Goal: Task Accomplishment & Management: Use online tool/utility

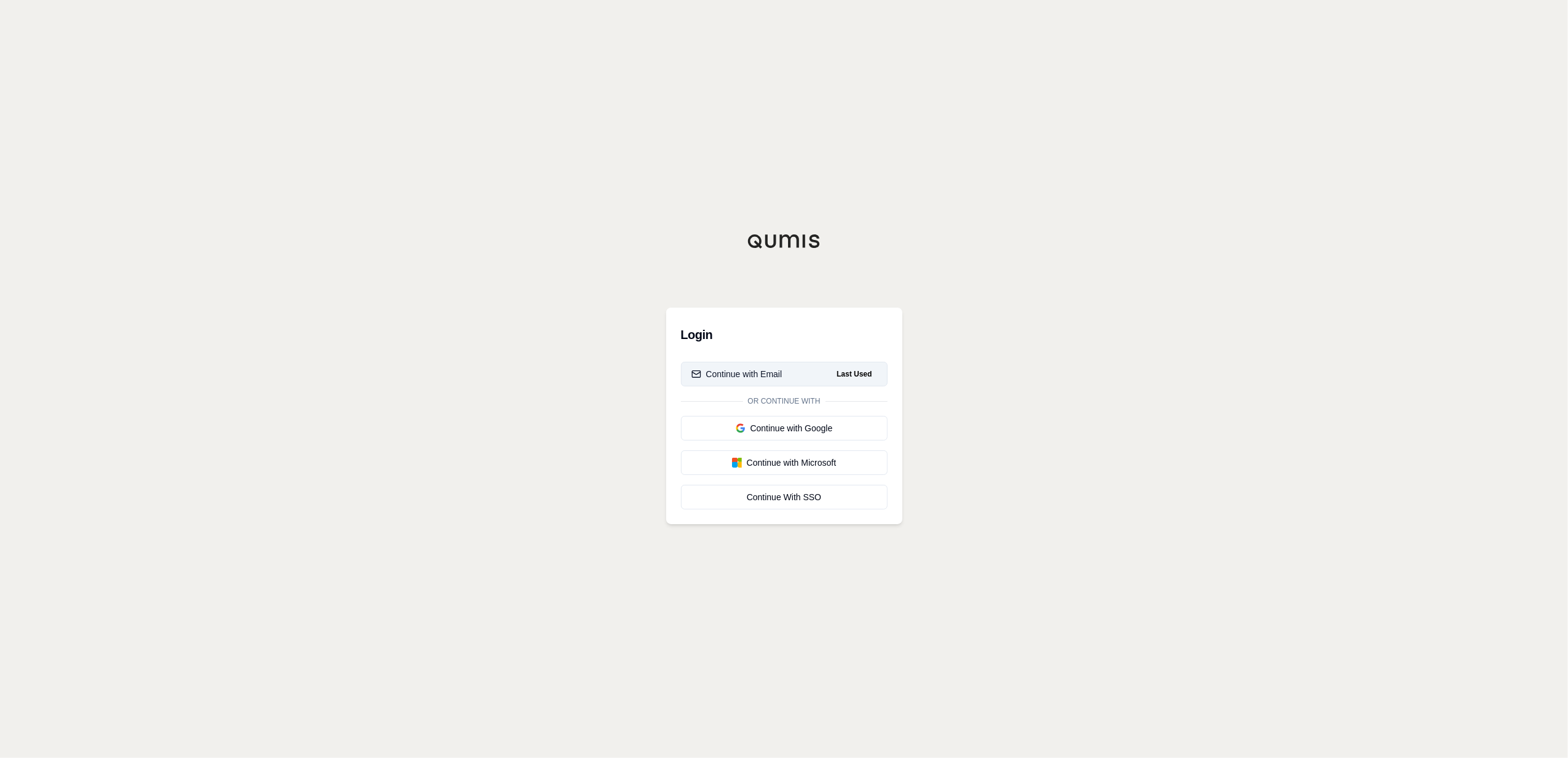
click at [825, 374] on button "Continue with Email Last Used" at bounding box center [784, 374] width 206 height 25
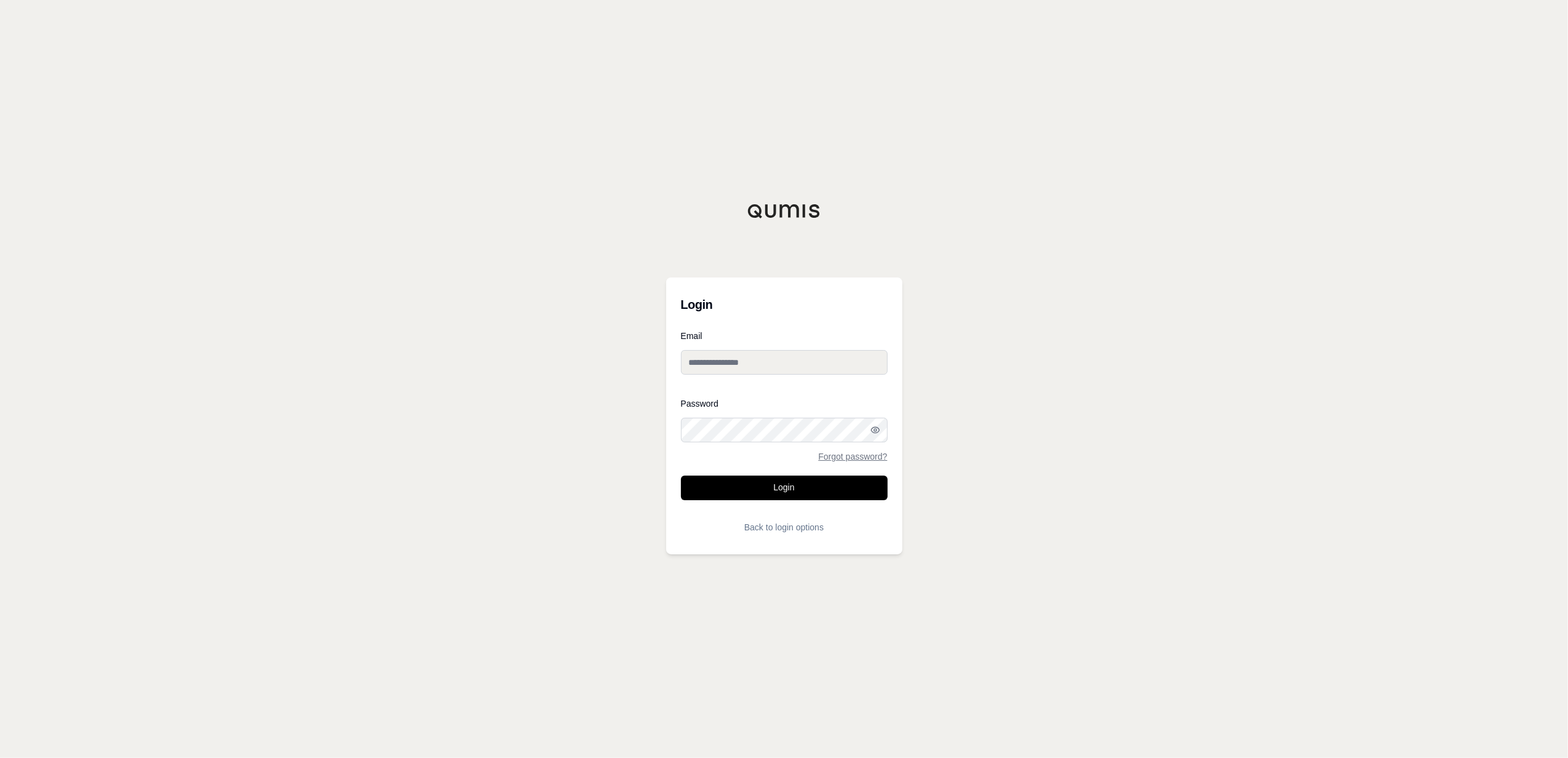
type input "**********"
click at [798, 496] on button "Login" at bounding box center [784, 488] width 206 height 25
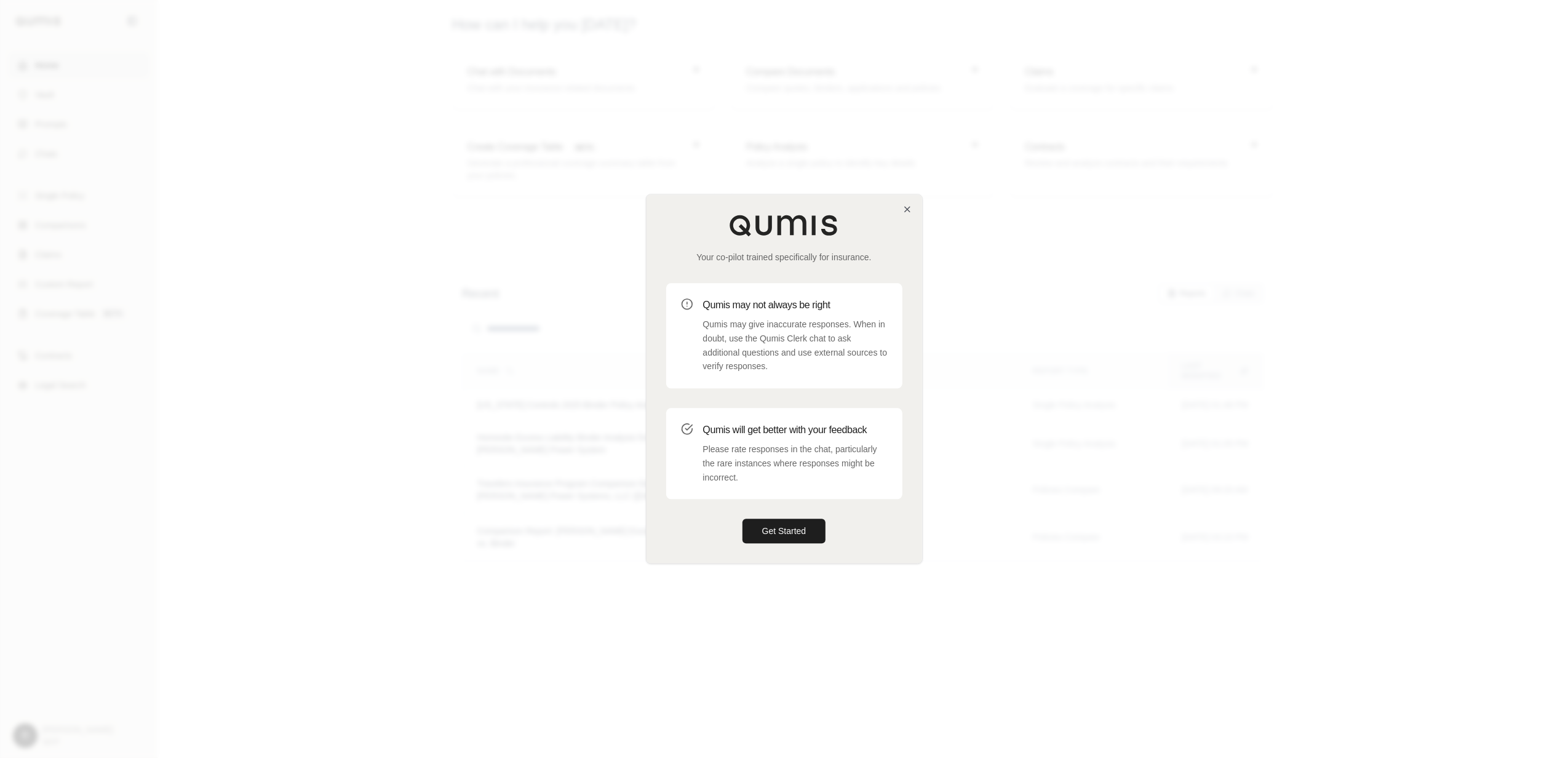
click at [906, 215] on div "Your co-pilot trained specifically for insurance. Qumis may not always be right…" at bounding box center [784, 378] width 275 height 368
click at [906, 207] on icon "button" at bounding box center [908, 209] width 10 height 10
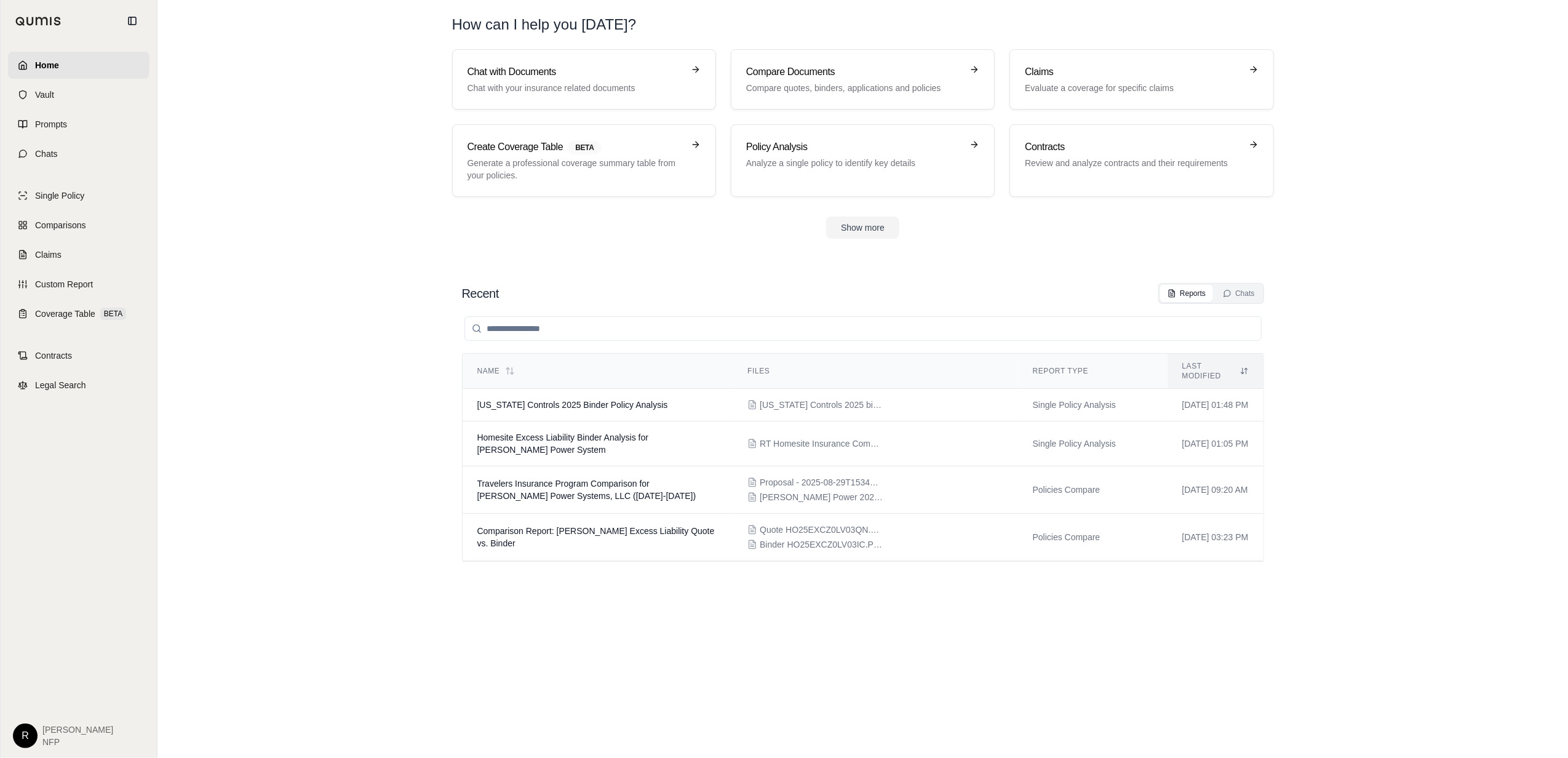
click at [628, 276] on div "Recent Reports Chats Name Files Report Type Last modified [US_STATE] Controls 2…" at bounding box center [863, 508] width 822 height 470
click at [50, 358] on span "Contracts" at bounding box center [54, 356] width 37 height 12
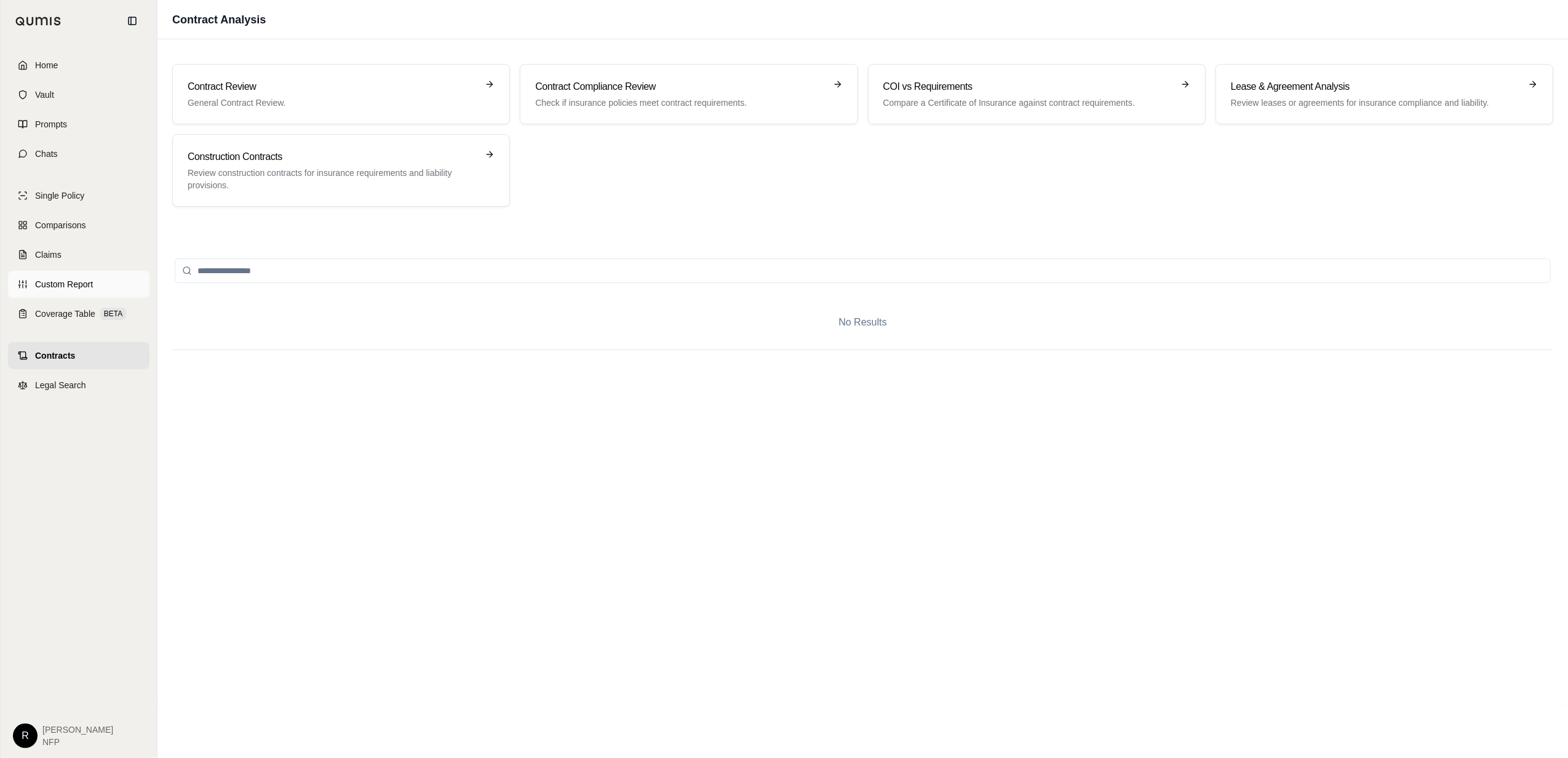
drag, startPoint x: 92, startPoint y: 255, endPoint x: 97, endPoint y: 278, distance: 23.5
click at [92, 255] on link "Claims" at bounding box center [78, 254] width 141 height 27
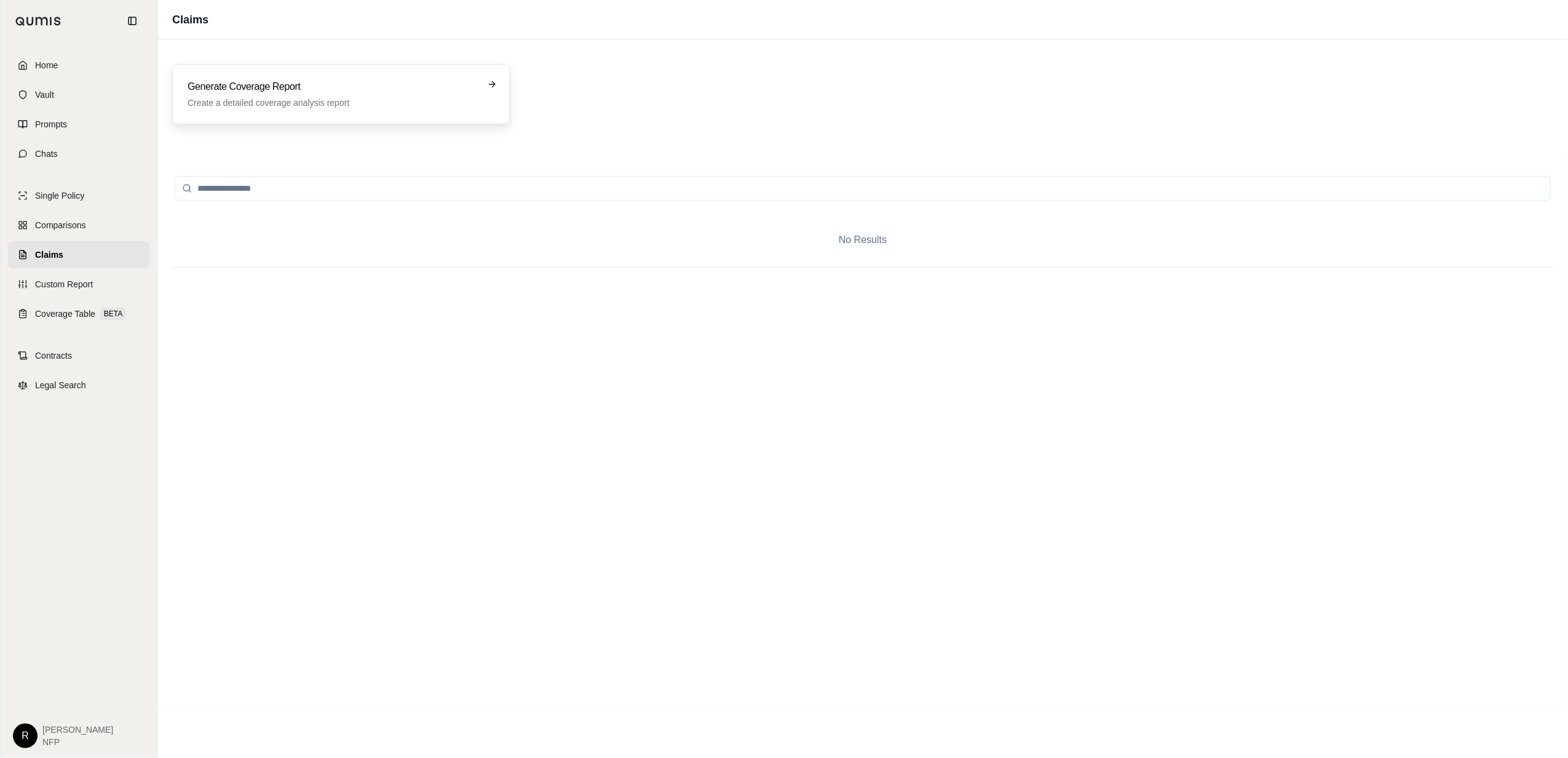
click at [292, 80] on h3 "Generate Coverage Report" at bounding box center [333, 86] width 290 height 15
